Goal: Information Seeking & Learning: Compare options

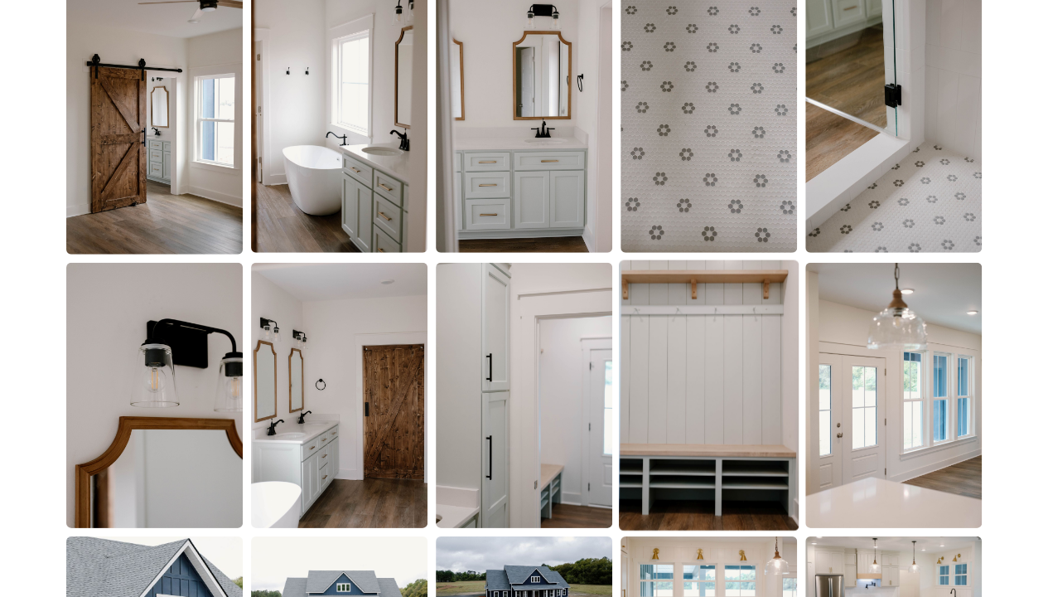
scroll to position [2652, 0]
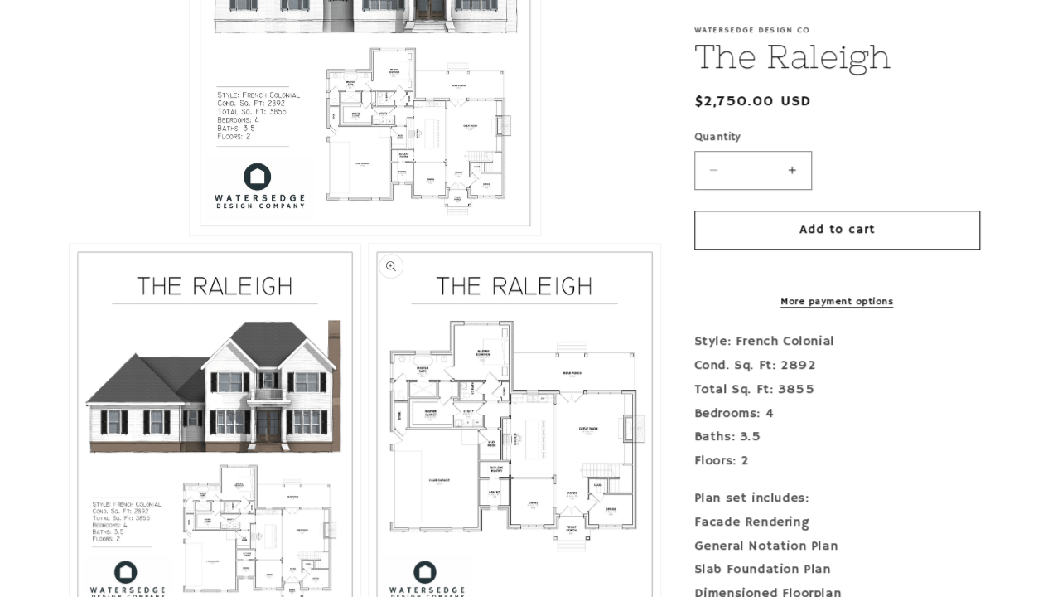
scroll to position [746, 0]
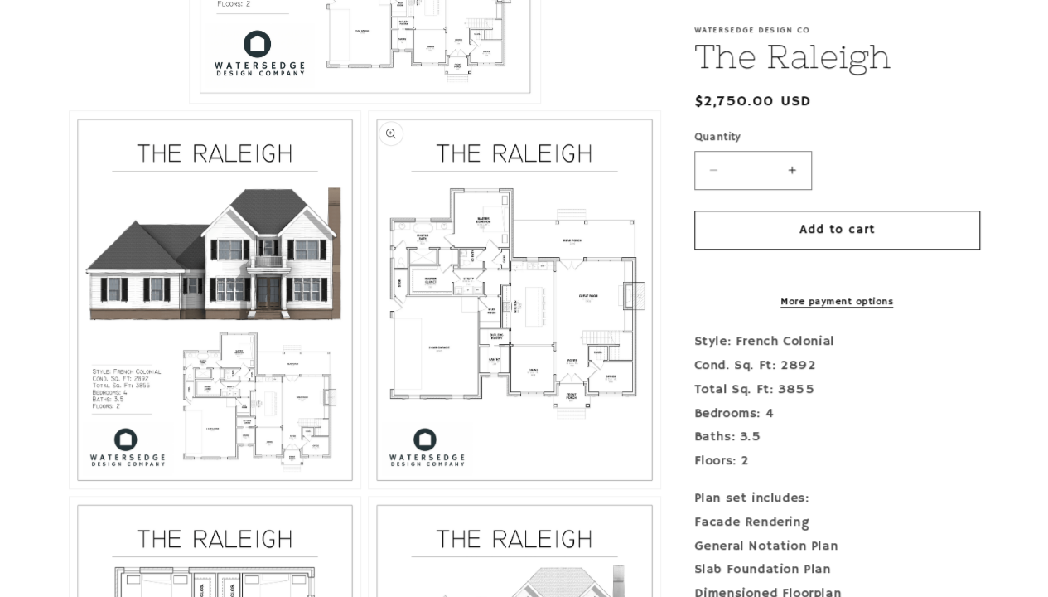
click at [369, 488] on button "Open media 3 in modal" at bounding box center [369, 488] width 0 height 0
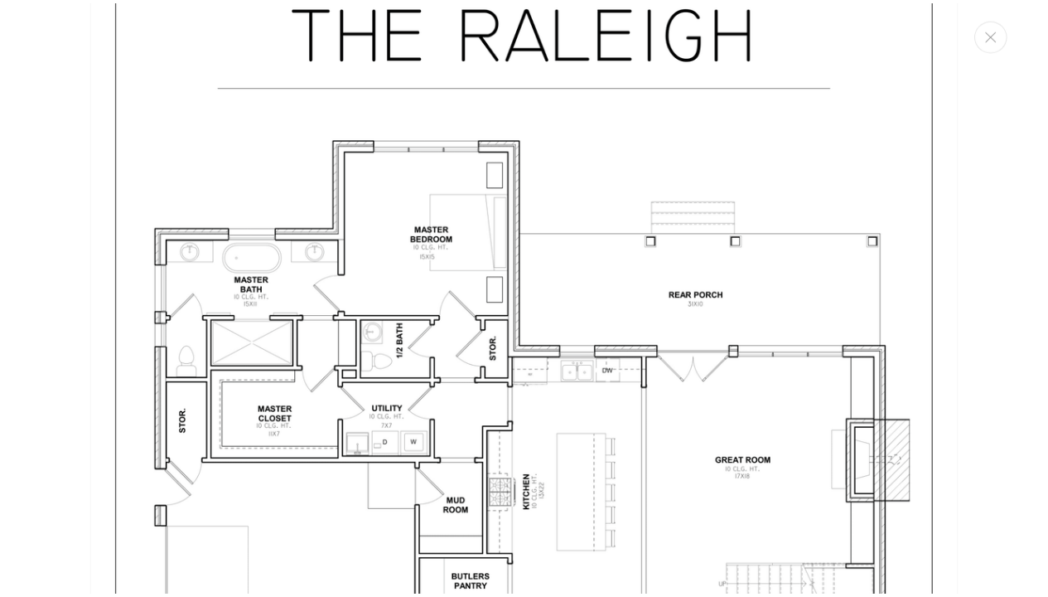
scroll to position [2530, 0]
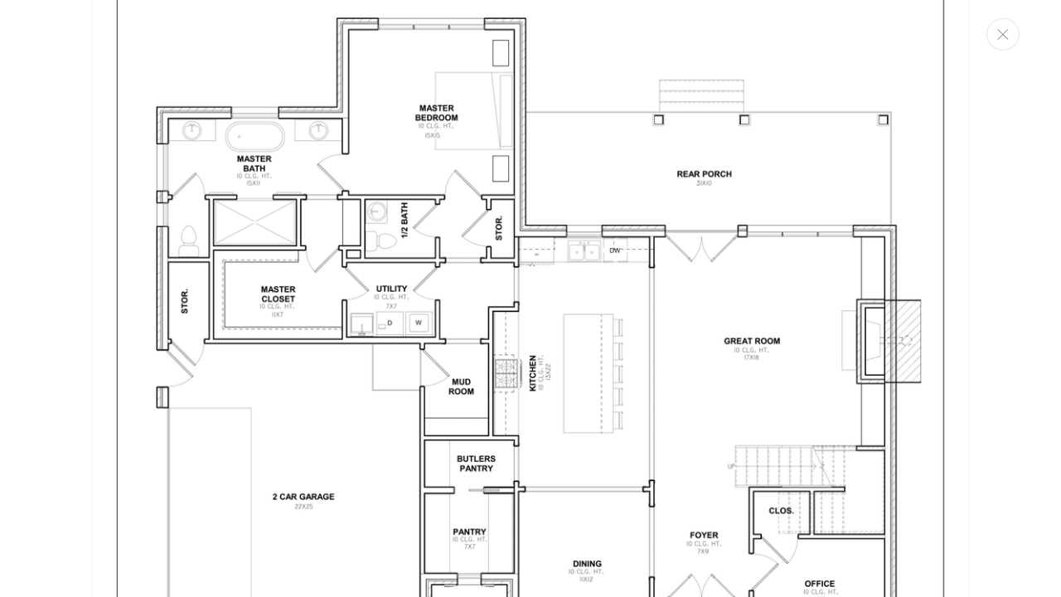
click at [526, 319] on img "Media gallery" at bounding box center [530, 353] width 879 height 1137
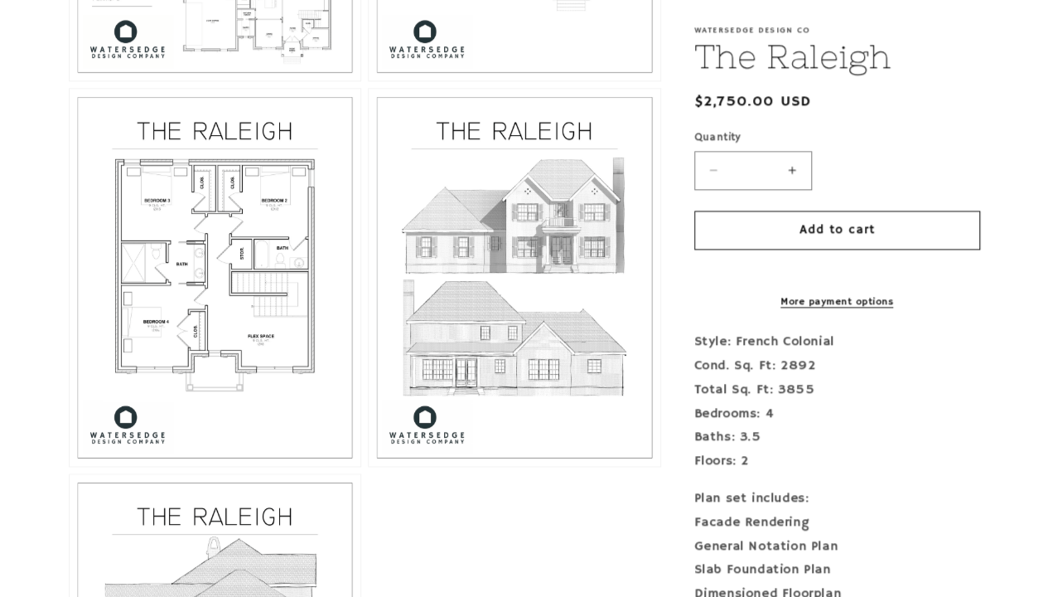
scroll to position [1160, 0]
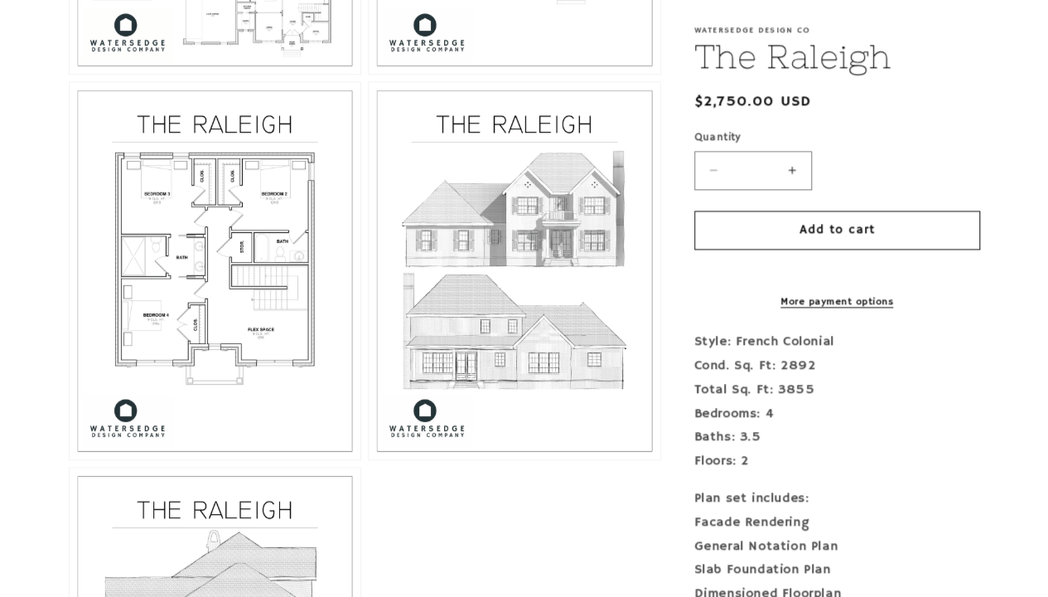
click at [369, 459] on button "Open media 5 in modal" at bounding box center [369, 459] width 0 height 0
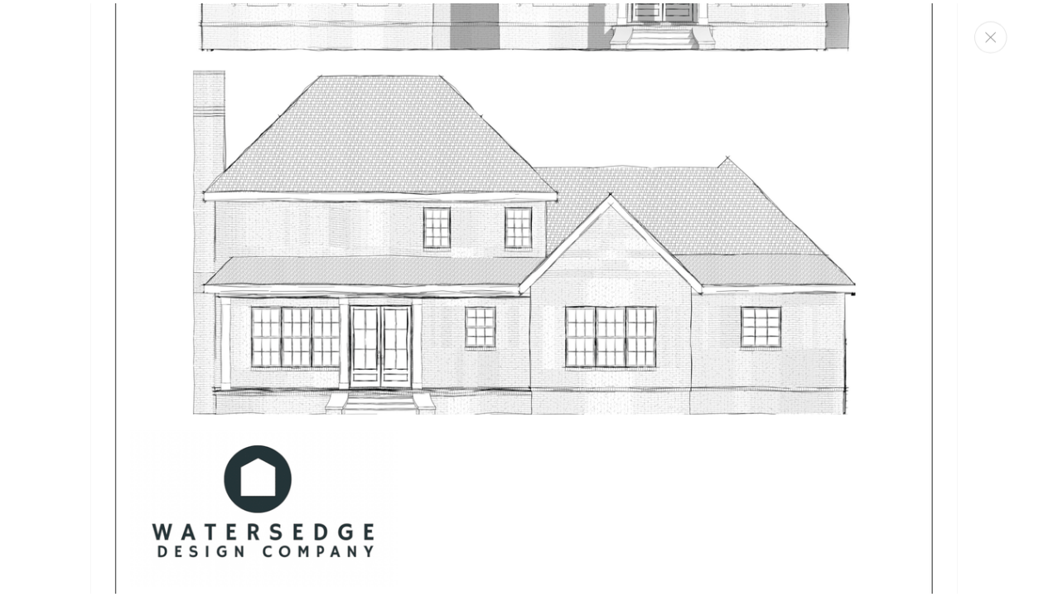
scroll to position [5127, 0]
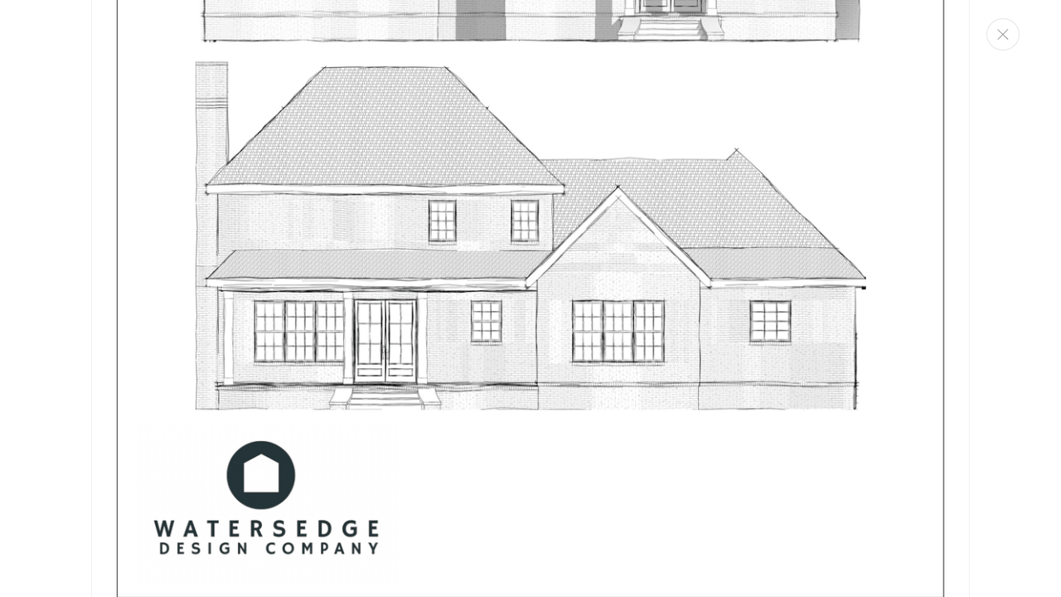
click at [518, 323] on img "Media gallery" at bounding box center [530, 55] width 879 height 1137
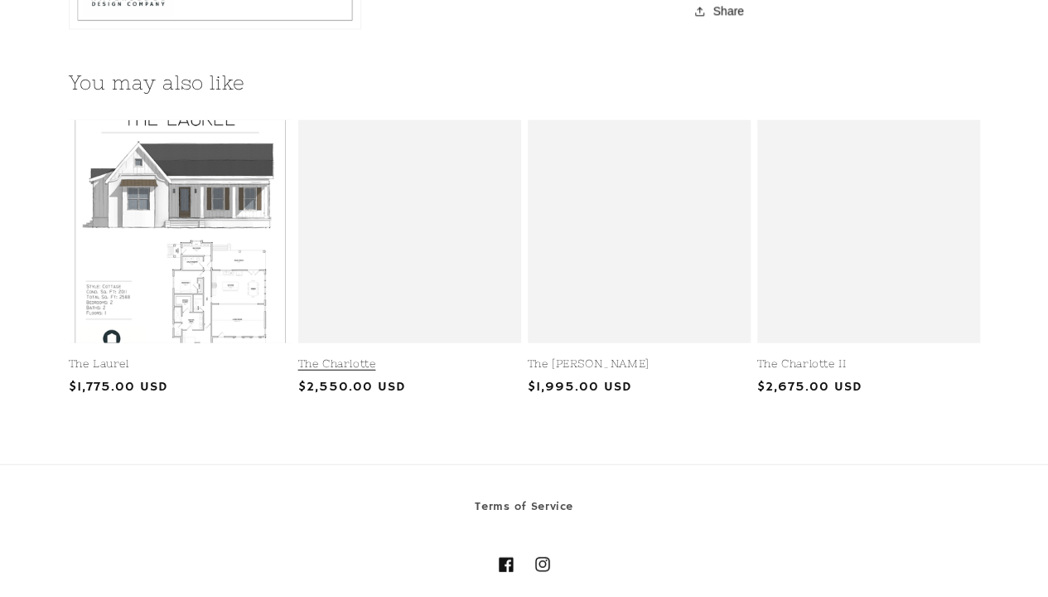
scroll to position [1989, 0]
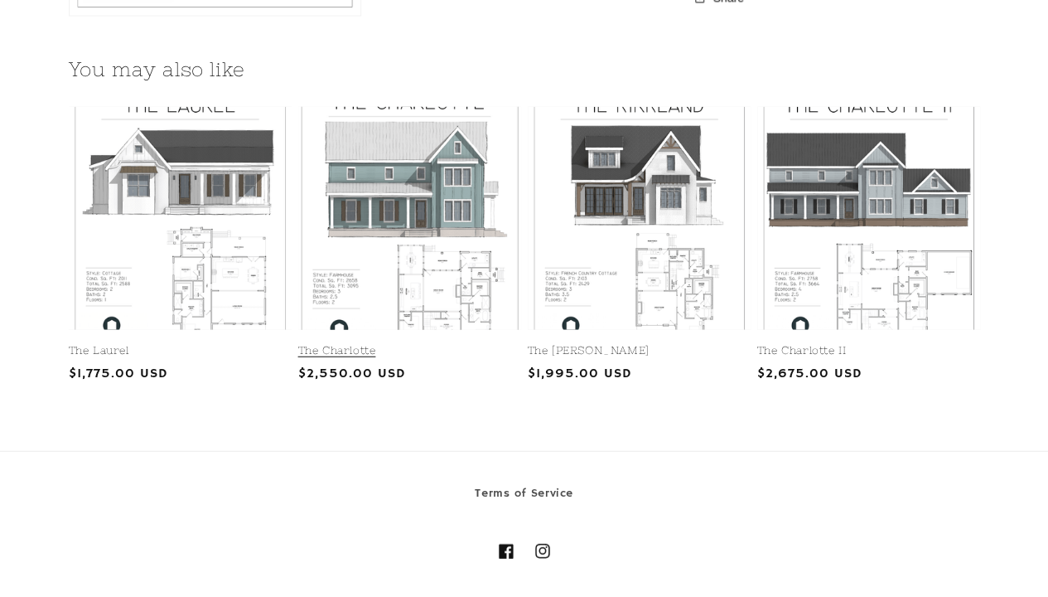
click at [385, 344] on link "The Charlotte" at bounding box center [409, 351] width 223 height 14
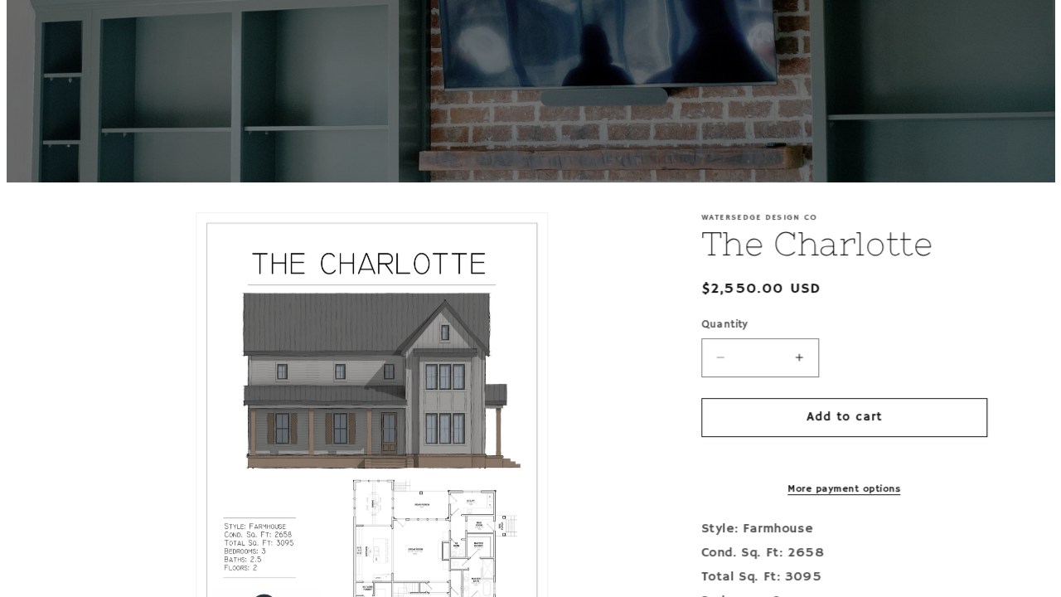
scroll to position [332, 0]
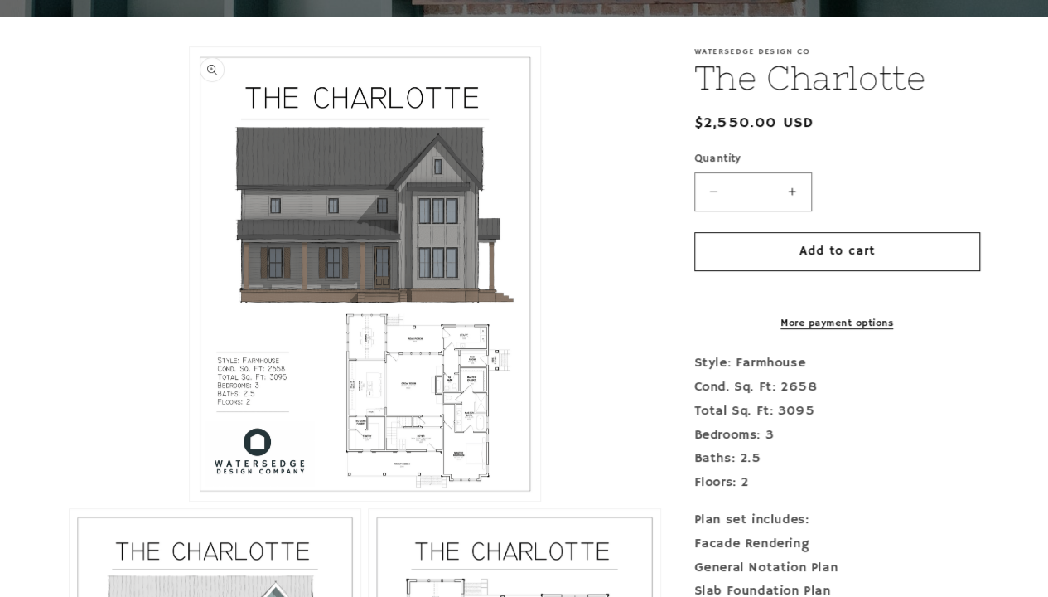
click at [190, 501] on button "Open media 1 in modal" at bounding box center [190, 501] width 0 height 0
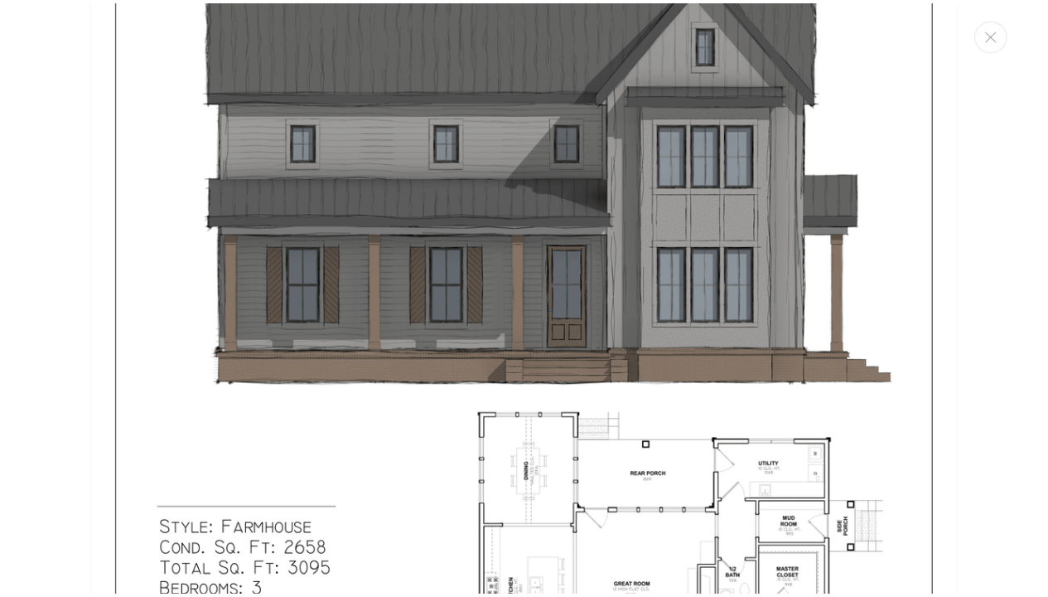
scroll to position [265, 0]
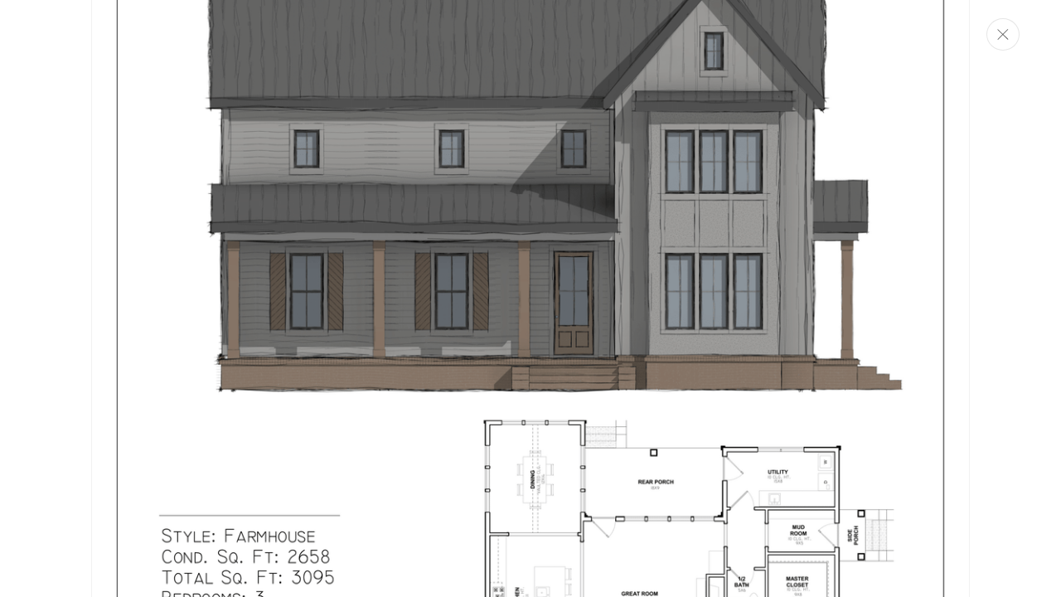
click at [1008, 20] on button "Close" at bounding box center [1002, 34] width 33 height 32
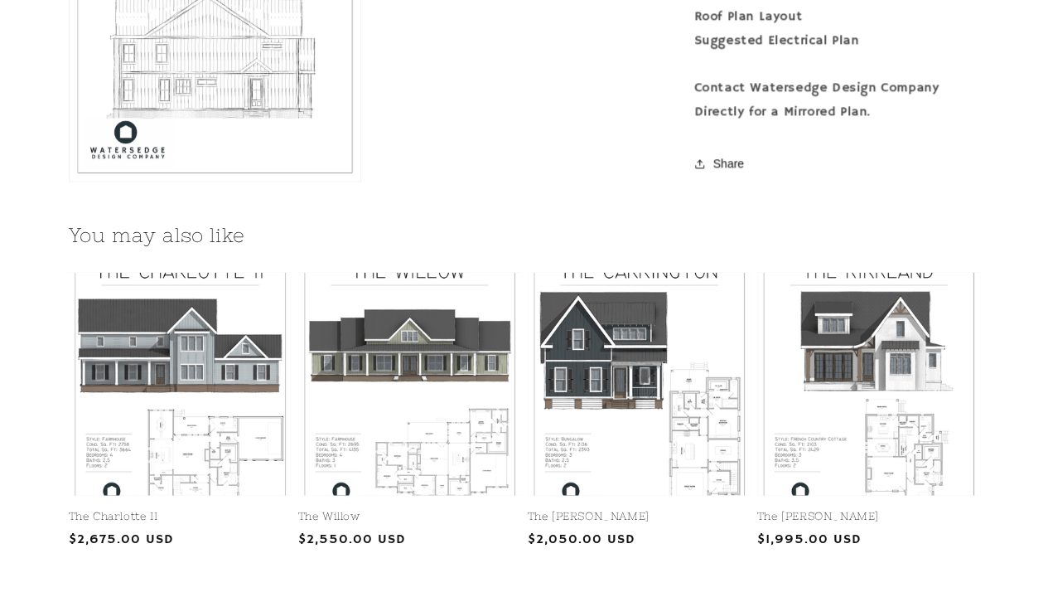
scroll to position [1906, 0]
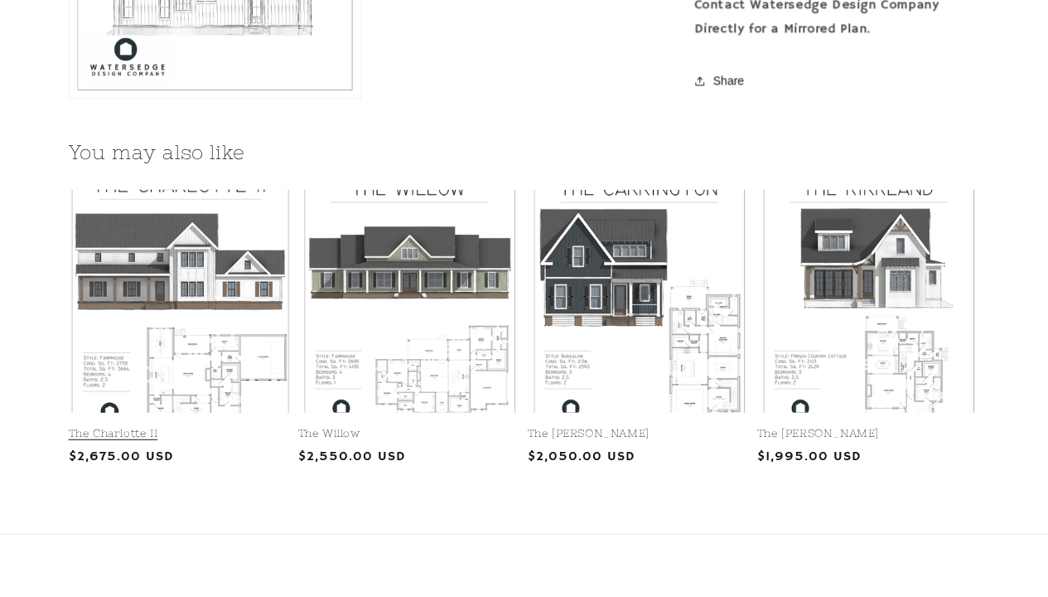
click at [250, 427] on link "The Charlotte II" at bounding box center [180, 434] width 223 height 14
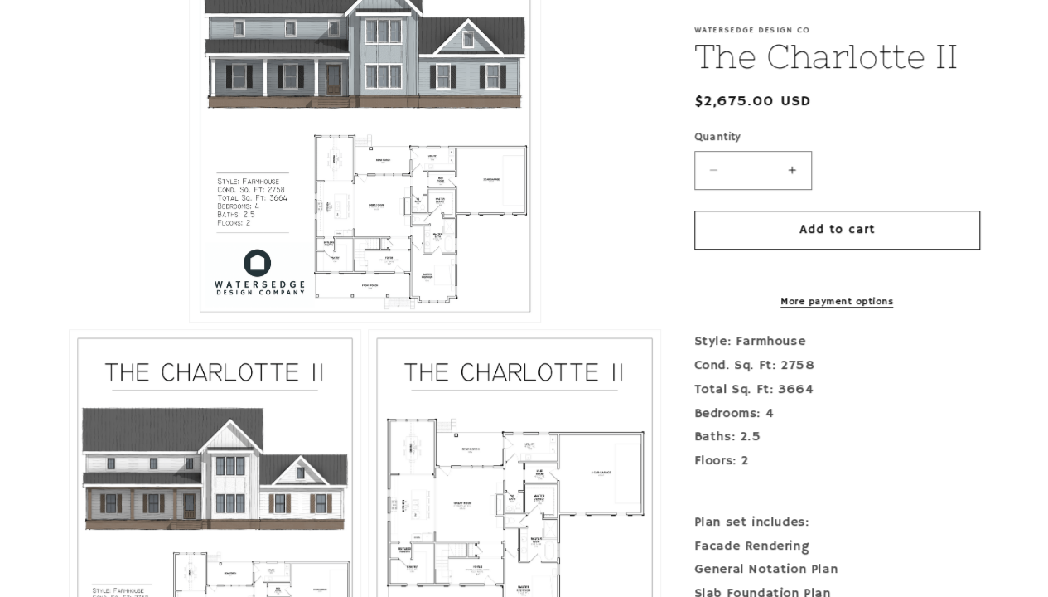
scroll to position [663, 0]
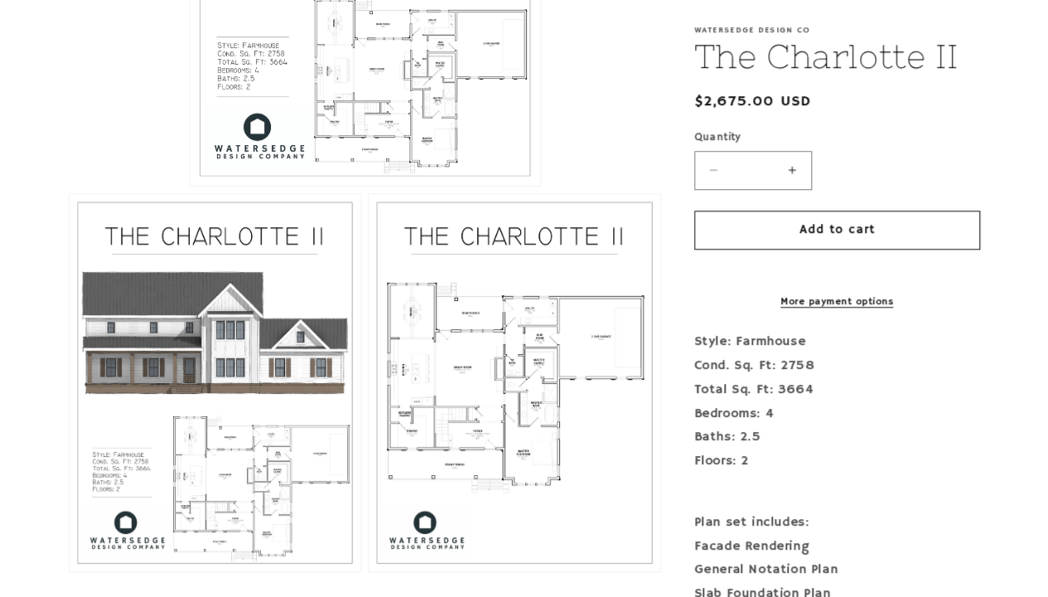
click at [190, 186] on button "Open media 1 in modal" at bounding box center [190, 186] width 0 height 0
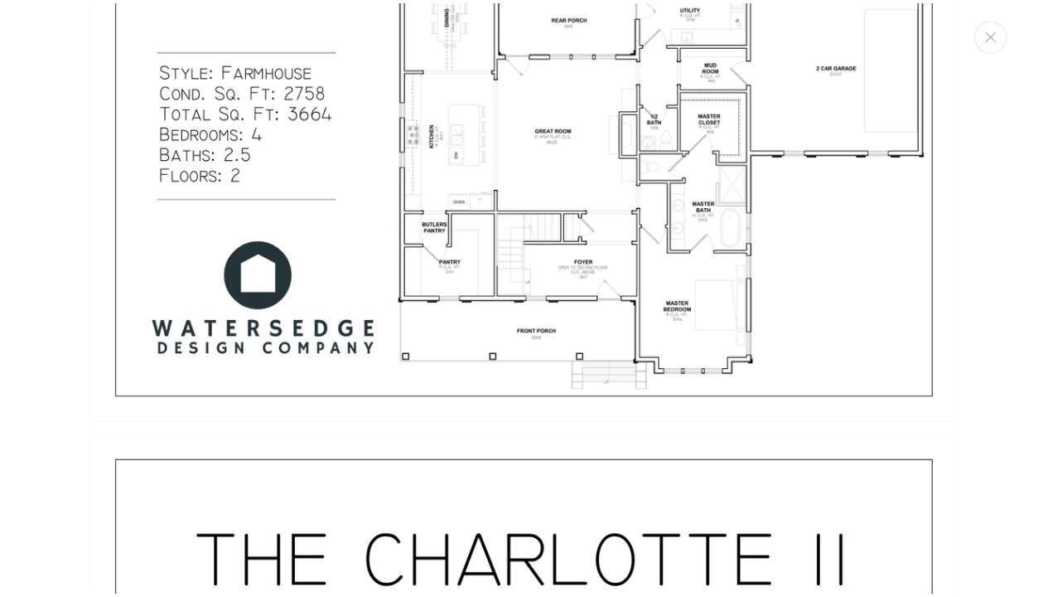
scroll to position [845, 0]
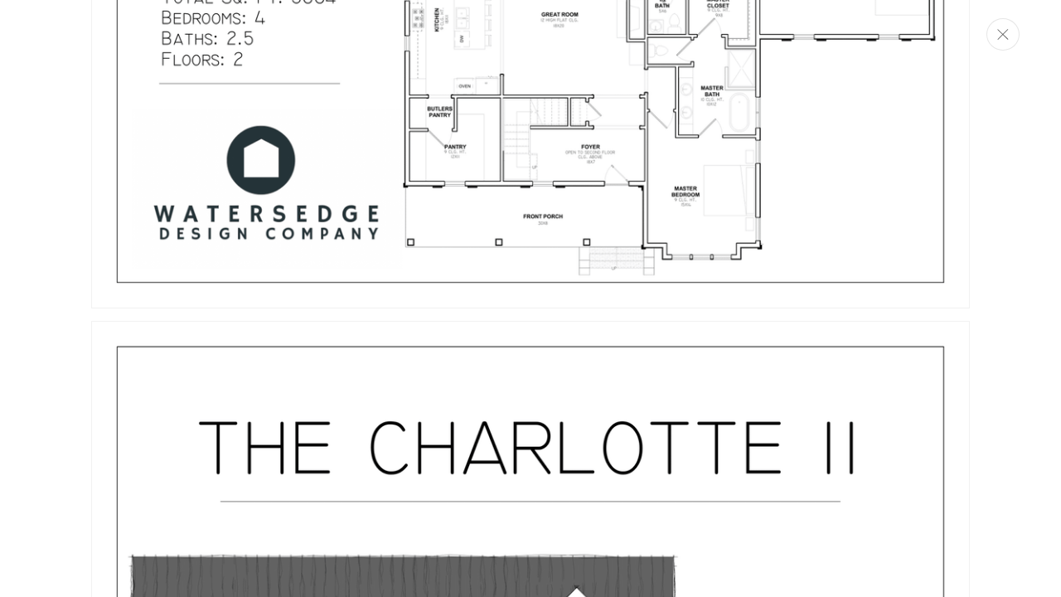
click at [994, 43] on button "Close" at bounding box center [1002, 34] width 33 height 32
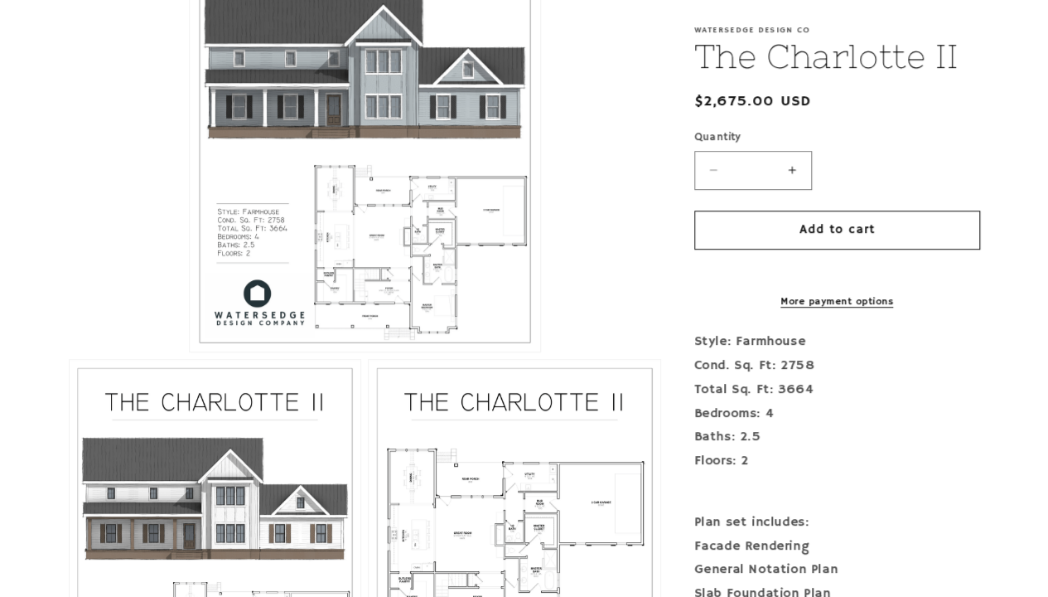
scroll to position [0, 0]
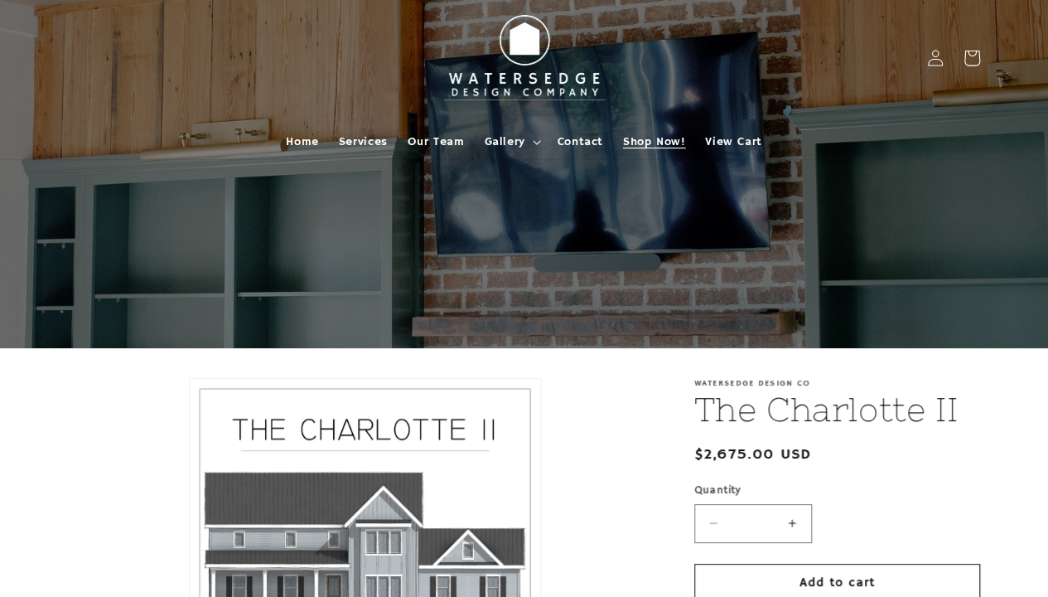
click at [650, 143] on span "Shop Now!" at bounding box center [654, 141] width 62 height 15
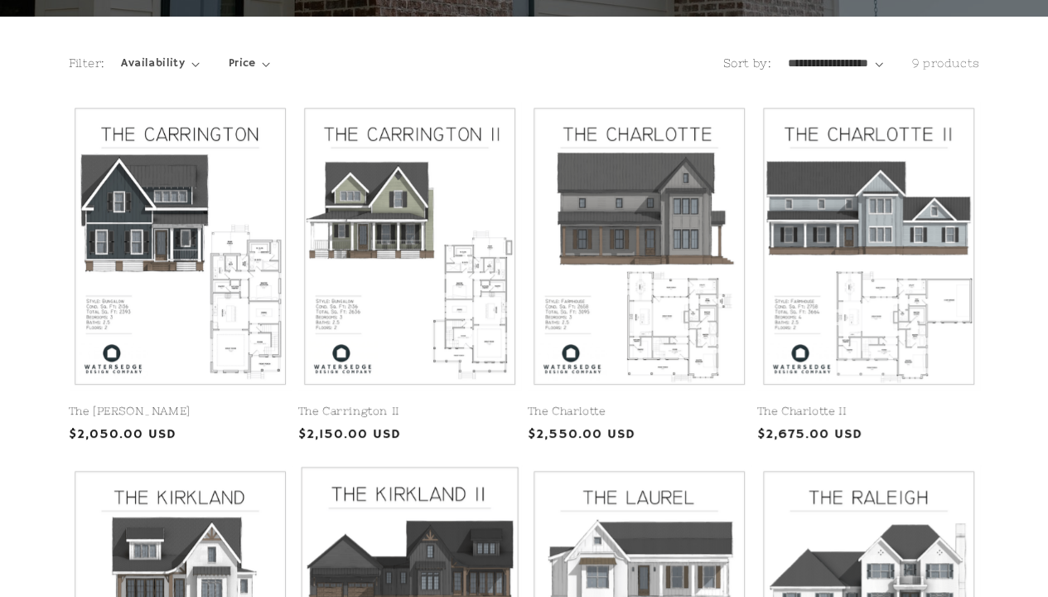
scroll to position [663, 0]
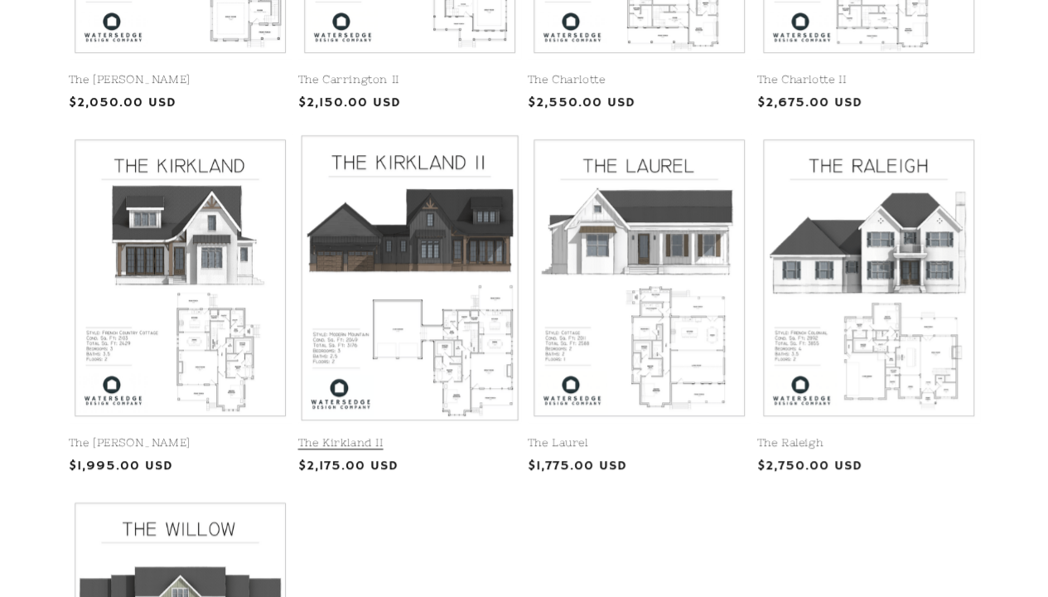
click at [399, 436] on link "The Kirkland II" at bounding box center [409, 443] width 223 height 14
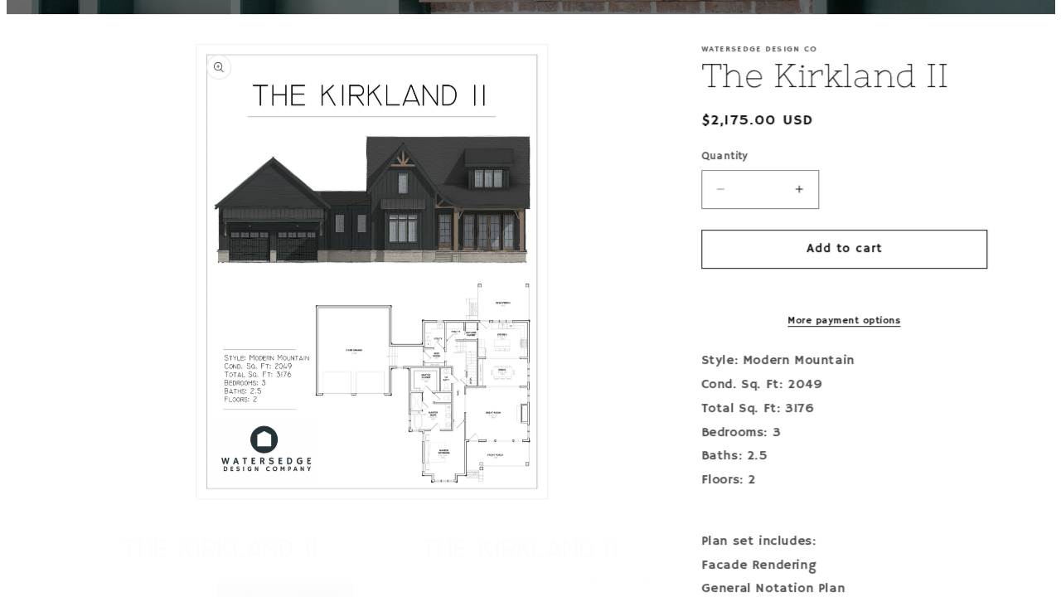
scroll to position [414, 0]
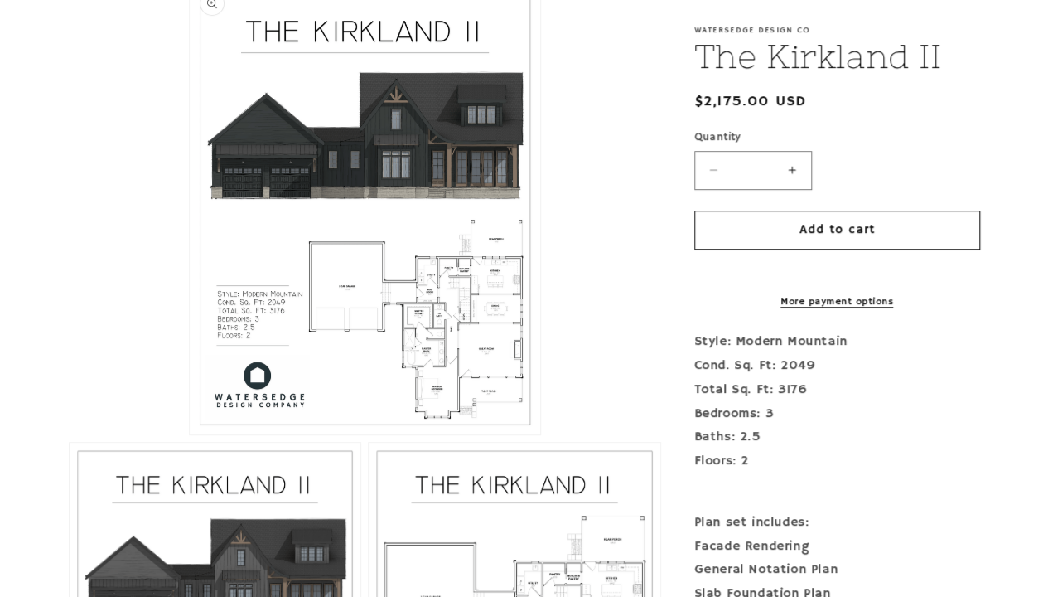
click at [190, 434] on button "Open media 1 in modal" at bounding box center [190, 434] width 0 height 0
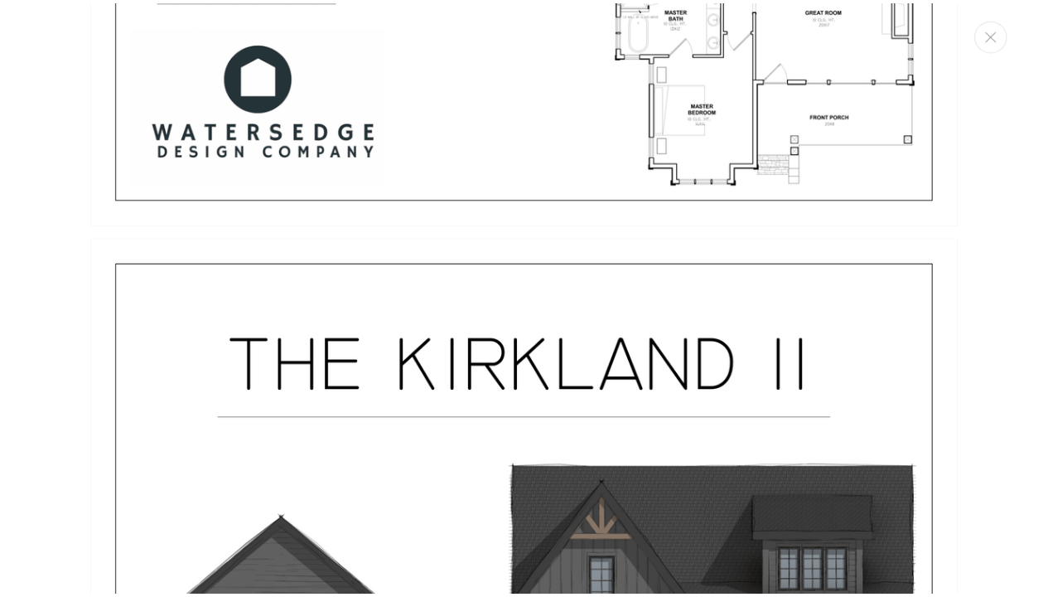
scroll to position [1343, 0]
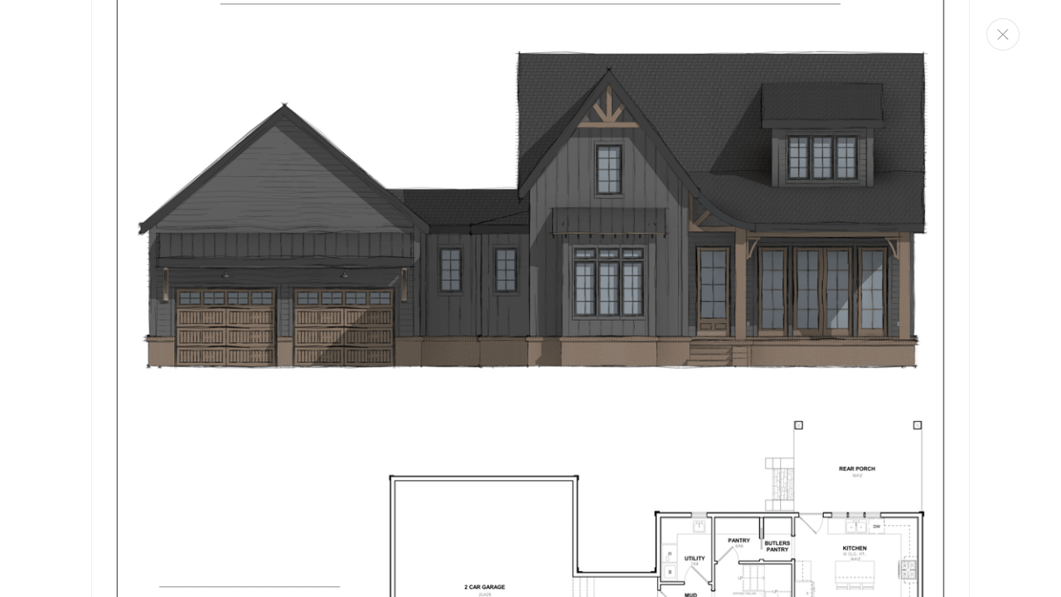
drag, startPoint x: 1004, startPoint y: 46, endPoint x: 947, endPoint y: 72, distance: 62.3
click at [1001, 46] on button "Close" at bounding box center [1002, 34] width 33 height 32
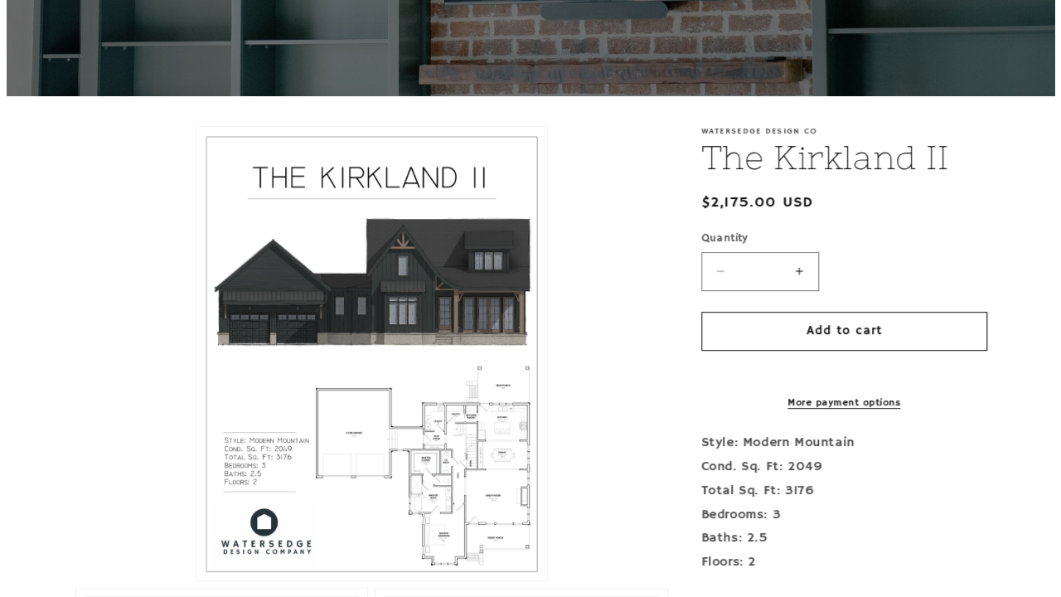
scroll to position [332, 0]
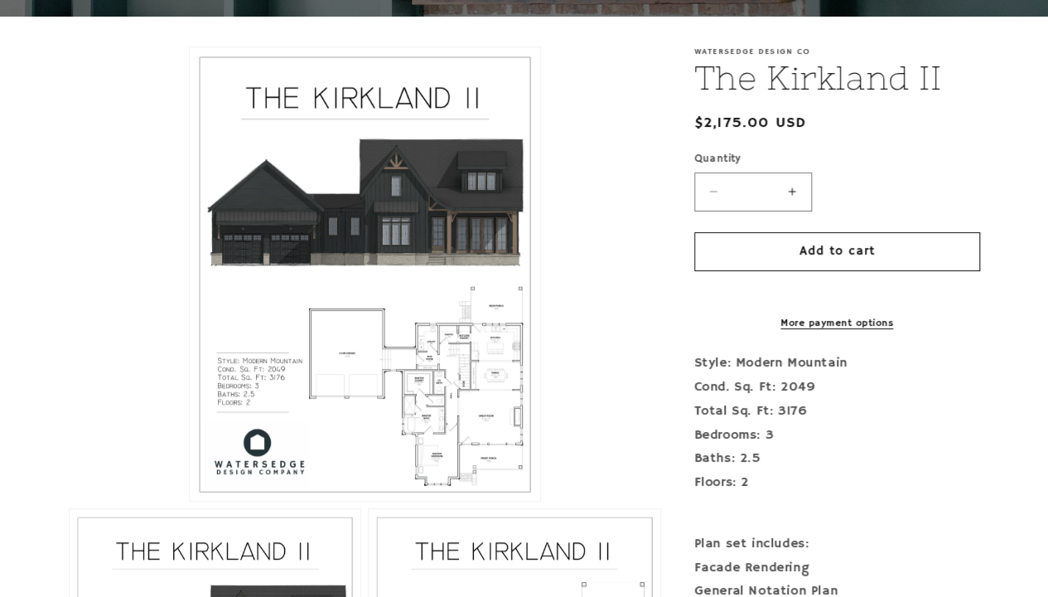
click at [94, 342] on li "Open media 1 in modal" at bounding box center [365, 273] width 593 height 455
click at [190, 501] on button "Open media 1 in modal" at bounding box center [190, 501] width 0 height 0
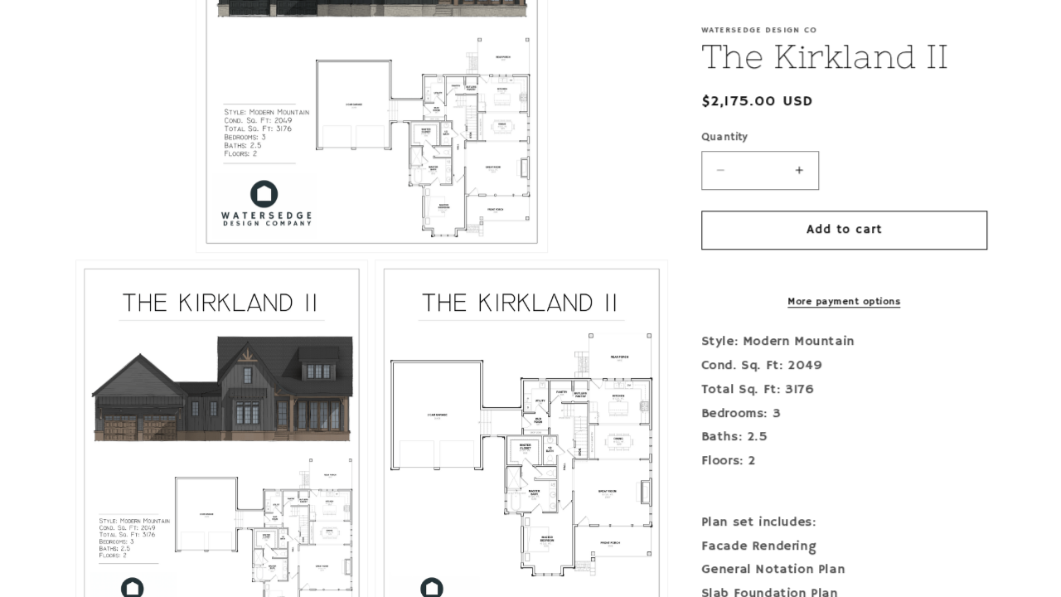
scroll to position [414, 0]
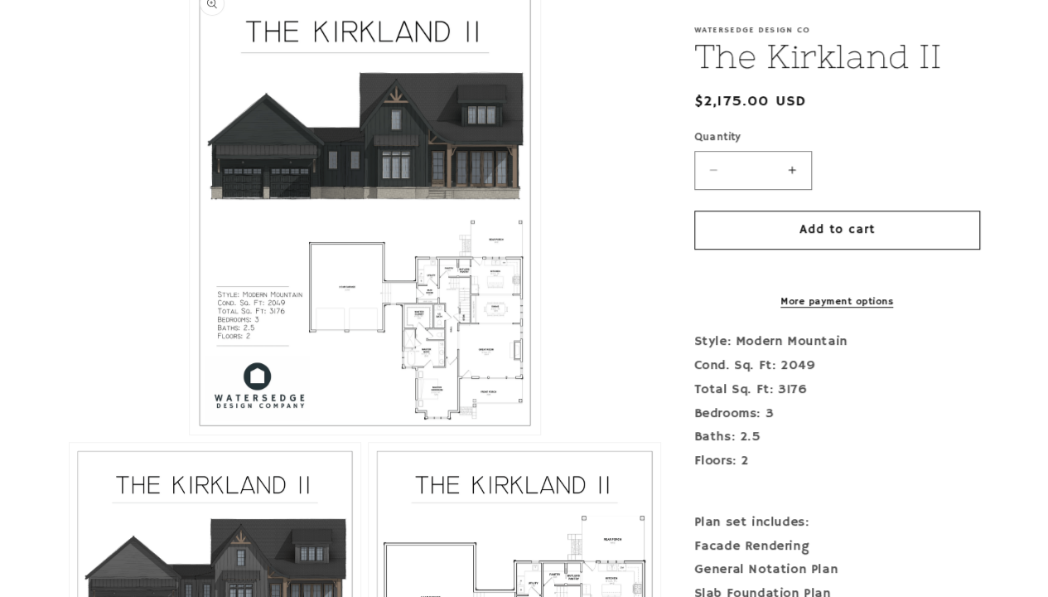
click at [190, 434] on button "Open media 1 in modal" at bounding box center [190, 434] width 0 height 0
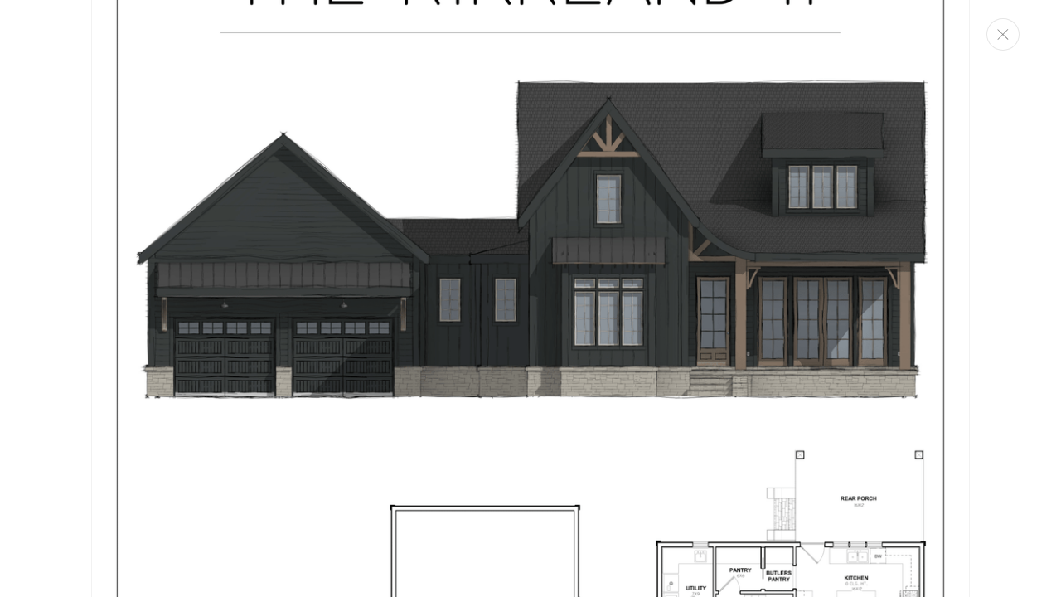
scroll to position [265, 0]
